Goal: Task Accomplishment & Management: Use online tool/utility

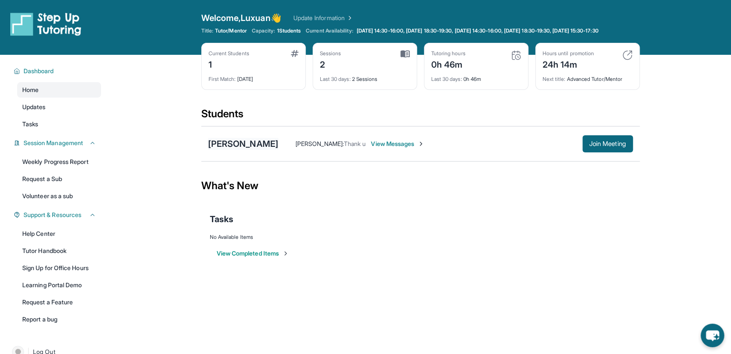
click at [271, 149] on div "[PERSON_NAME]" at bounding box center [243, 144] width 70 height 12
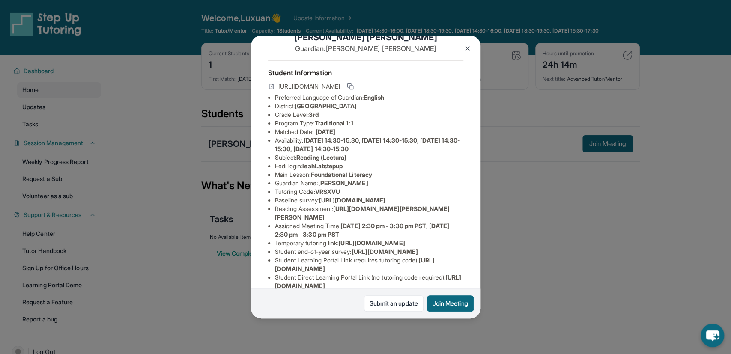
scroll to position [50, 0]
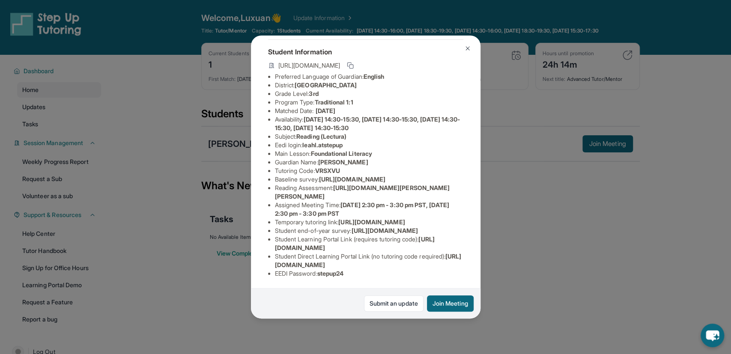
drag, startPoint x: 339, startPoint y: 199, endPoint x: 391, endPoint y: 220, distance: 55.9
click at [391, 201] on li "Reading Assessment : [URL][DOMAIN_NAME][PERSON_NAME][PERSON_NAME]" at bounding box center [369, 192] width 188 height 17
copy span "[URL][DOMAIN_NAME][PERSON_NAME][PERSON_NAME]"
click at [416, 201] on li "Reading Assessment : [URL][DOMAIN_NAME][PERSON_NAME][PERSON_NAME]" at bounding box center [369, 192] width 188 height 17
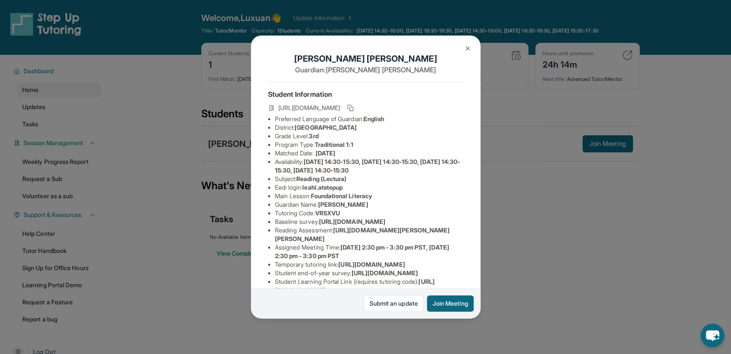
click at [467, 50] on img at bounding box center [467, 48] width 7 height 7
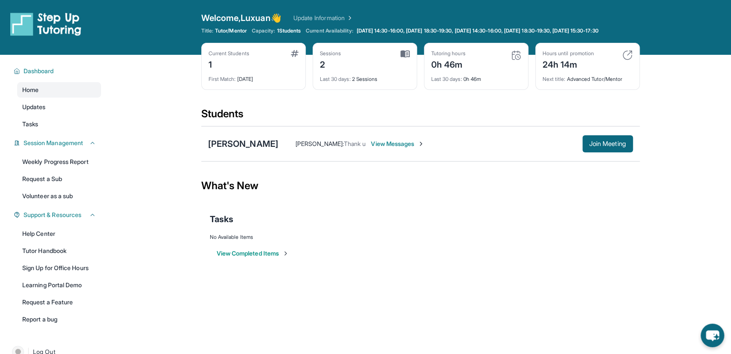
click at [424, 148] on span "View Messages" at bounding box center [398, 144] width 54 height 9
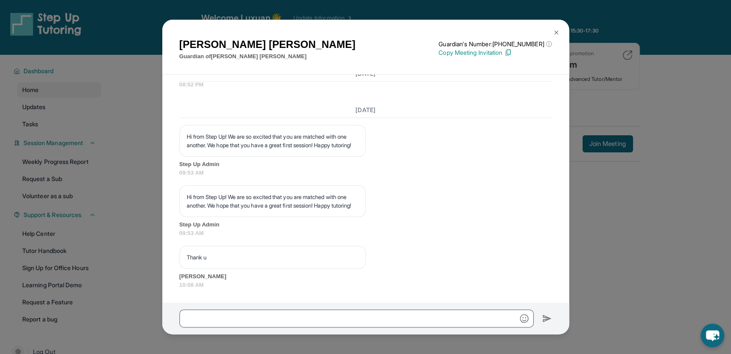
click at [698, 230] on div "[PERSON_NAME] Guardian of [PERSON_NAME] Guardian's Number: [PHONE_NUMBER] ⓘ Thi…" at bounding box center [365, 177] width 731 height 354
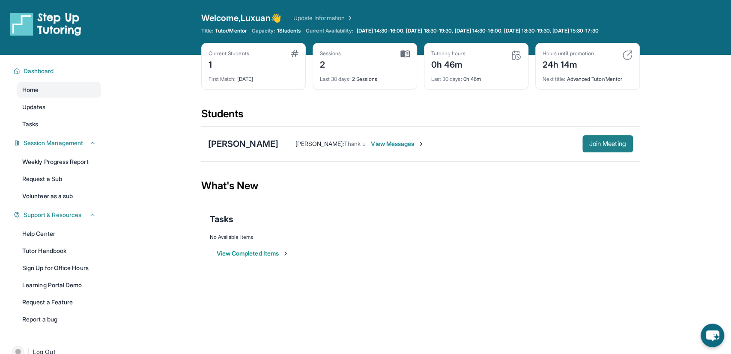
click at [611, 146] on span "Join Meeting" at bounding box center [607, 143] width 37 height 5
click at [424, 148] on span "View Messages" at bounding box center [398, 144] width 54 height 9
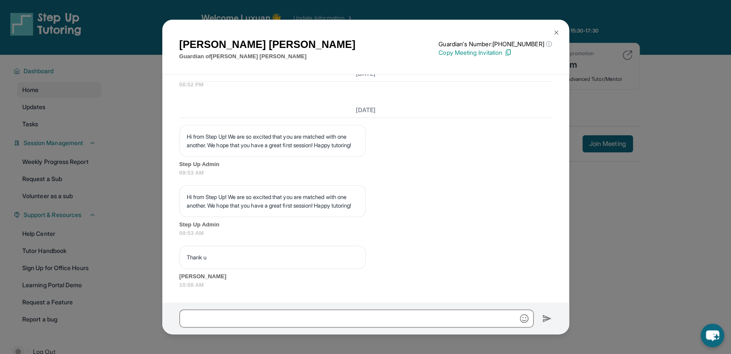
scroll to position [1468, 0]
click at [624, 258] on div "[PERSON_NAME] Guardian of [PERSON_NAME] Guardian's Number: [PHONE_NUMBER] ⓘ Thi…" at bounding box center [365, 177] width 731 height 354
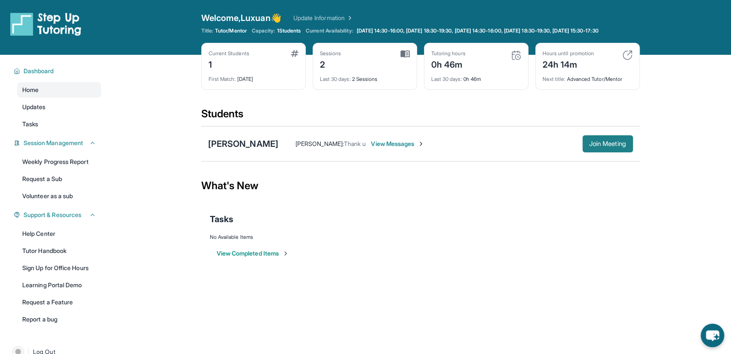
click at [598, 146] on span "Join Meeting" at bounding box center [607, 143] width 37 height 5
click at [590, 146] on span "Join Meeting" at bounding box center [607, 143] width 37 height 5
